Goal: Task Accomplishment & Management: Use online tool/utility

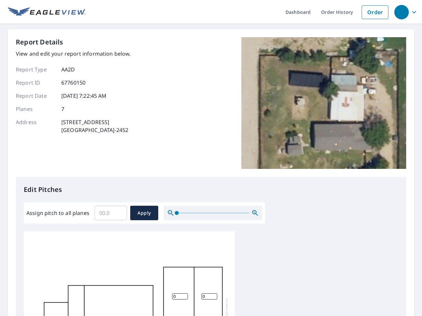
click at [211, 158] on div "Report Details View and edit your report information below. Report Type AA2D Re…" at bounding box center [211, 107] width 390 height 140
click at [401, 12] on div "button" at bounding box center [401, 12] width 15 height 15
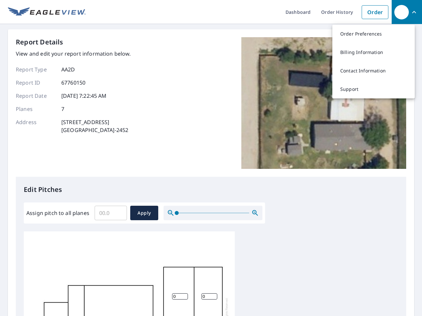
click at [111, 213] on input "Assign pitch to all planes" at bounding box center [111, 213] width 32 height 18
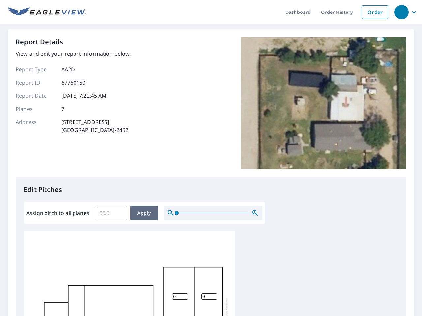
click at [144, 213] on span "Apply" at bounding box center [143, 213] width 17 height 8
click at [255, 213] on icon "button" at bounding box center [255, 213] width 8 height 8
